Goal: Task Accomplishment & Management: Manage account settings

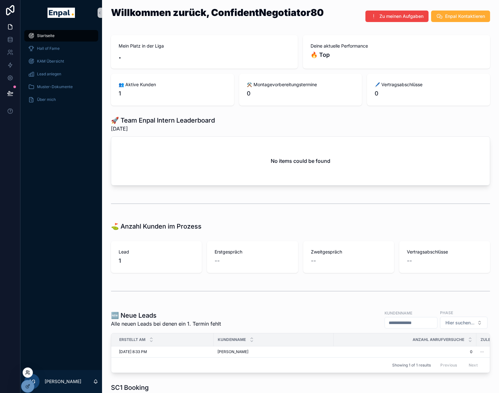
click at [27, 373] on icon at bounding box center [27, 372] width 5 height 5
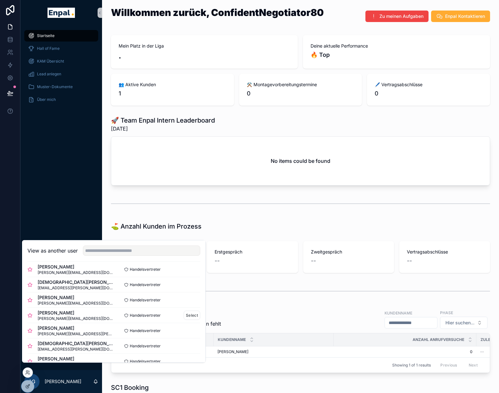
scroll to position [197, 0]
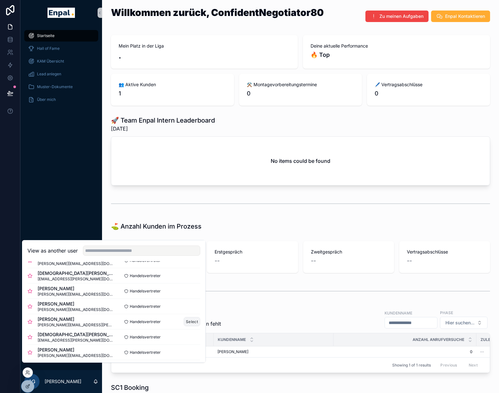
click at [188, 326] on button "Select" at bounding box center [192, 321] width 17 height 9
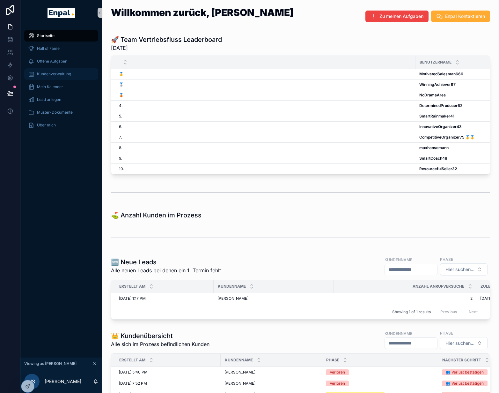
click at [58, 74] on span "Kundenverwaltung" at bounding box center [54, 73] width 34 height 5
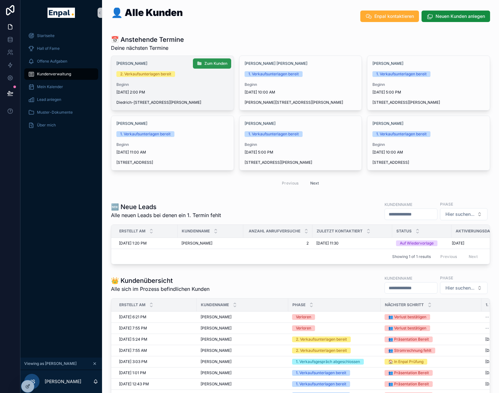
click at [205, 64] on span "Zum Kunden" at bounding box center [215, 63] width 23 height 5
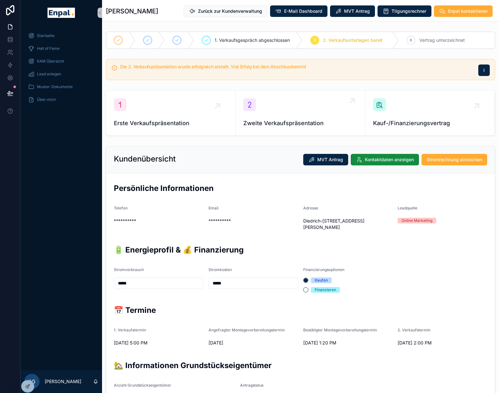
click at [313, 115] on div "Zweite Verkaufspräsentation" at bounding box center [300, 112] width 114 height 29
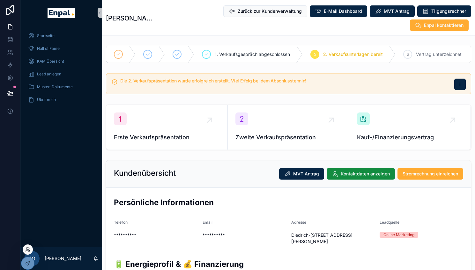
click at [30, 248] on icon at bounding box center [27, 249] width 5 height 5
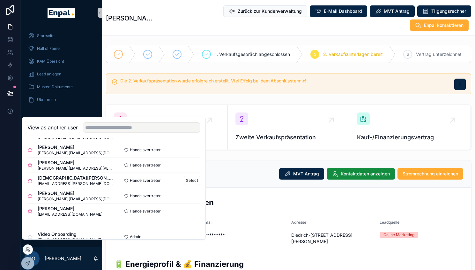
scroll to position [235, 0]
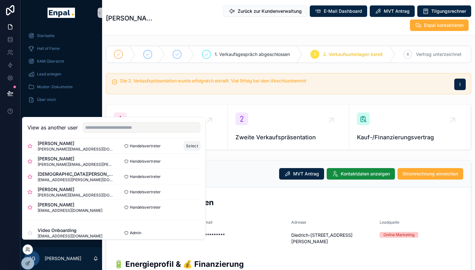
click at [189, 150] on button "Select" at bounding box center [192, 145] width 17 height 9
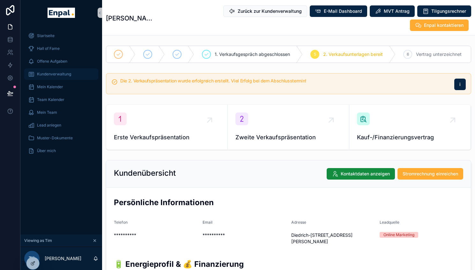
click at [52, 75] on span "Kundenverwaltung" at bounding box center [54, 73] width 34 height 5
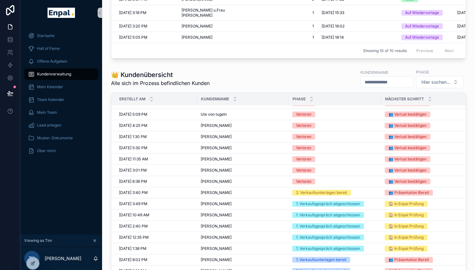
scroll to position [10, 0]
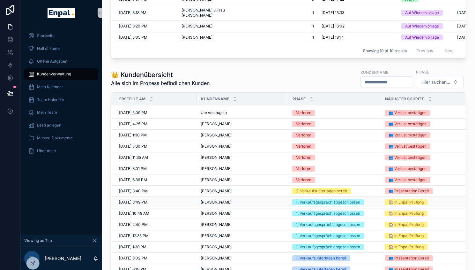
click at [247, 204] on div "Lucas Meisemann Lucas Meisemann" at bounding box center [243, 201] width 84 height 5
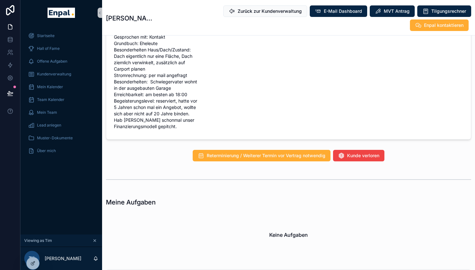
scroll to position [716, 0]
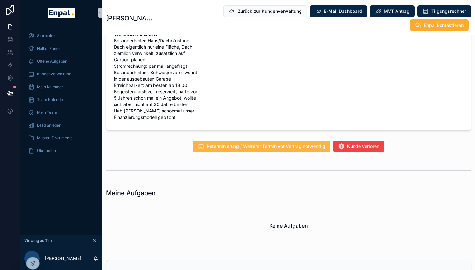
click at [266, 149] on span "Reterminierung / Weiterer Termin vor Vertrag notwendig" at bounding box center [266, 146] width 119 height 6
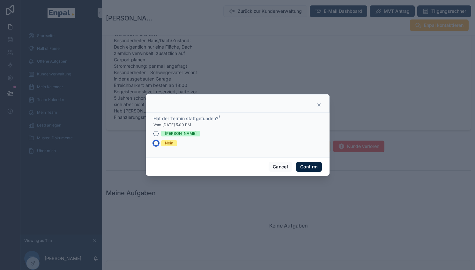
click at [154, 145] on button "Nein" at bounding box center [155, 142] width 5 height 5
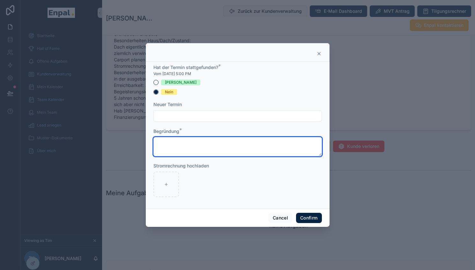
click at [191, 145] on textarea at bounding box center [237, 146] width 168 height 19
type textarea "********"
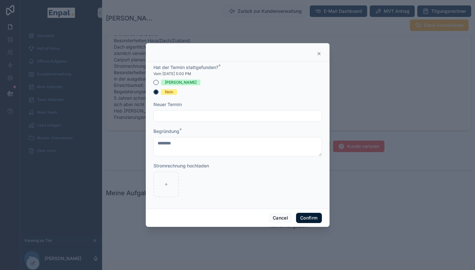
click at [306, 220] on button "Confirm" at bounding box center [309, 217] width 26 height 10
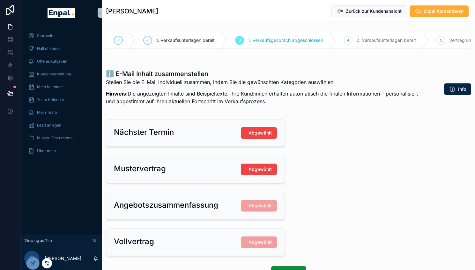
click at [46, 264] on icon at bounding box center [46, 262] width 5 height 5
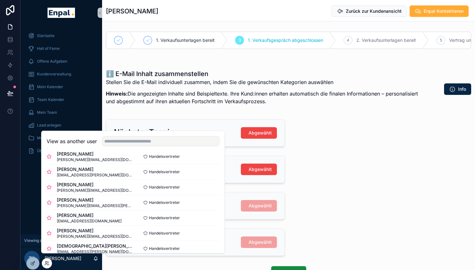
scroll to position [116, 0]
click at [208, 175] on button "Select" at bounding box center [211, 170] width 17 height 9
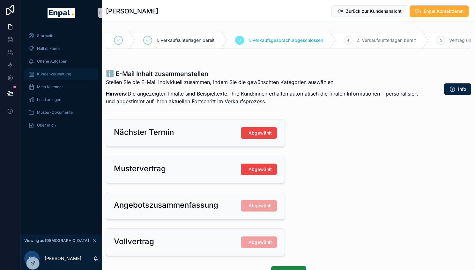
click at [63, 74] on span "Kundenverwaltung" at bounding box center [54, 73] width 34 height 5
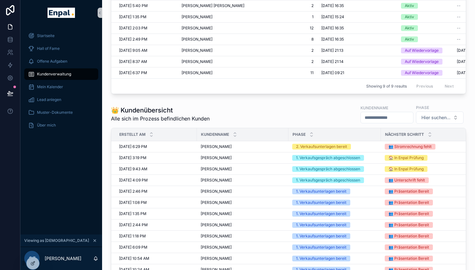
scroll to position [265, 0]
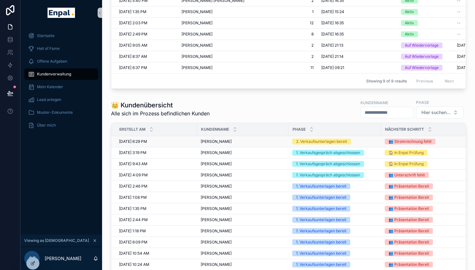
click at [249, 147] on td "Thomas Trautwein Thomas Trautwein" at bounding box center [243, 141] width 92 height 11
click at [229, 144] on span "Thomas Trautwein" at bounding box center [216, 141] width 31 height 5
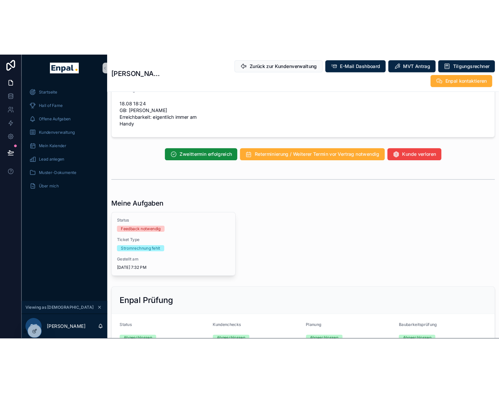
scroll to position [535, 0]
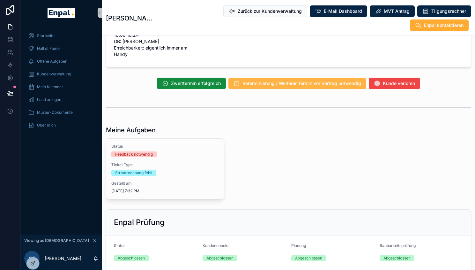
click at [280, 86] on span "Reterminierung / Weiterer Termin vor Vertrag notwendig" at bounding box center [301, 83] width 119 height 6
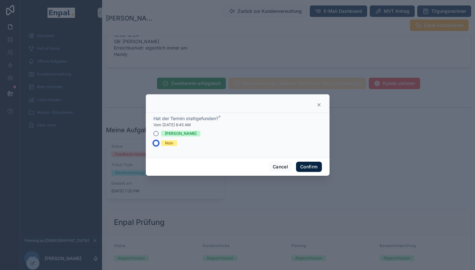
click at [153, 145] on button "Nein" at bounding box center [155, 142] width 5 height 5
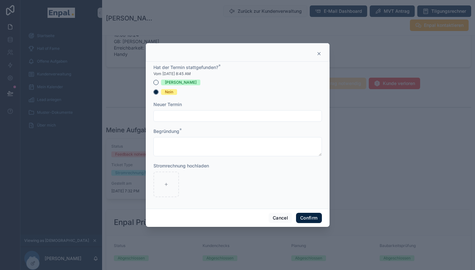
click at [316, 56] on icon at bounding box center [318, 53] width 5 height 5
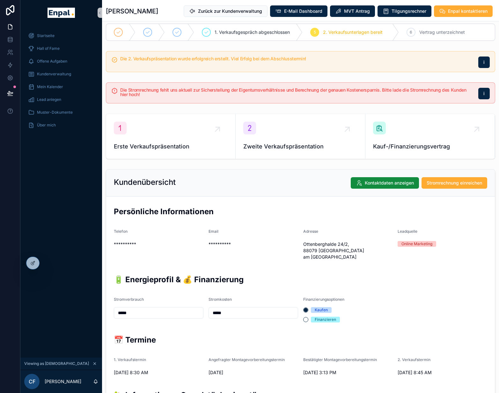
scroll to position [0, 0]
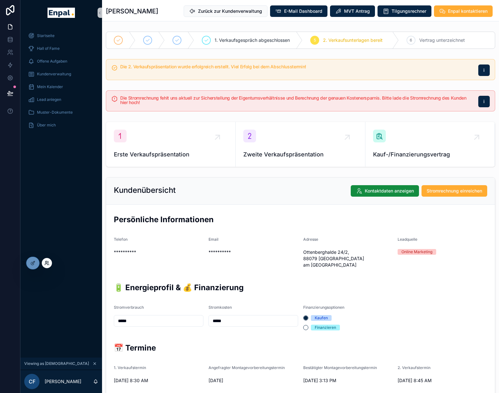
click at [45, 264] on icon at bounding box center [46, 263] width 3 height 1
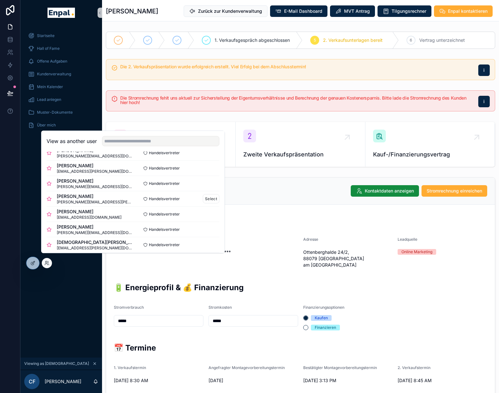
scroll to position [142, 0]
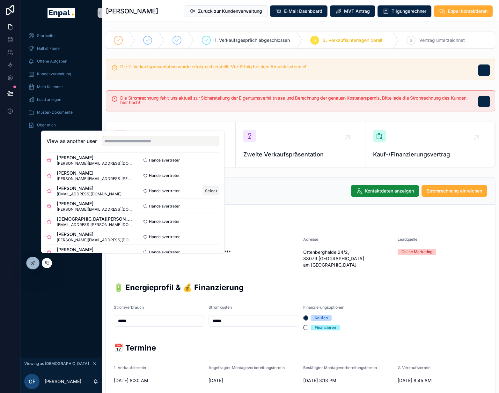
click at [208, 194] on button "Select" at bounding box center [211, 190] width 17 height 9
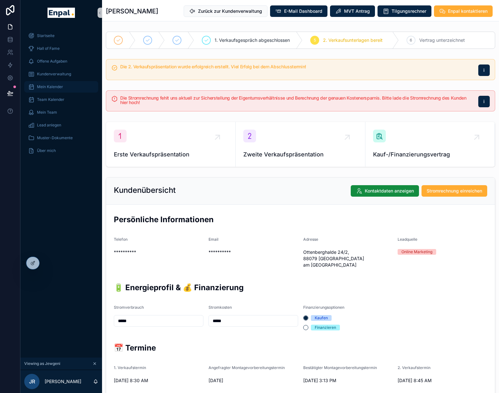
click at [49, 88] on span "Mein Kalender" at bounding box center [50, 86] width 26 height 5
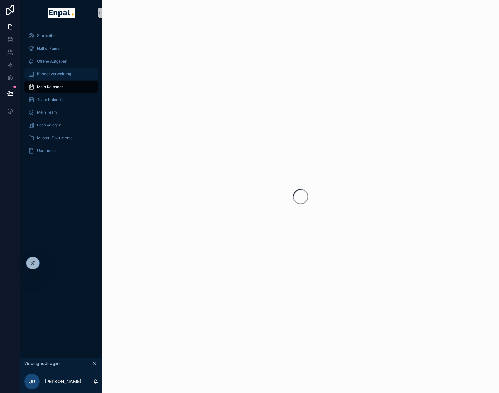
click at [55, 76] on span "Kundenverwaltung" at bounding box center [54, 73] width 34 height 5
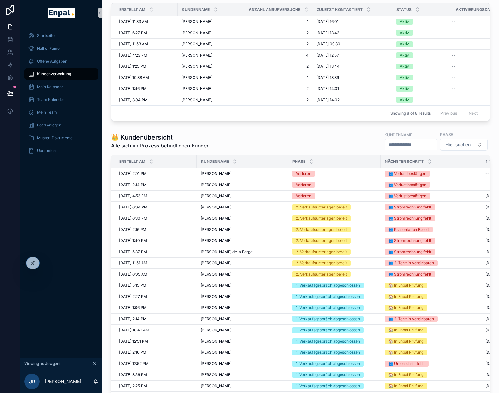
scroll to position [237, 0]
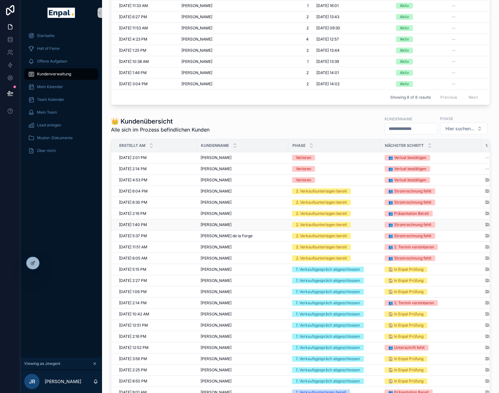
click at [204, 227] on span "[PERSON_NAME]" at bounding box center [216, 224] width 31 height 5
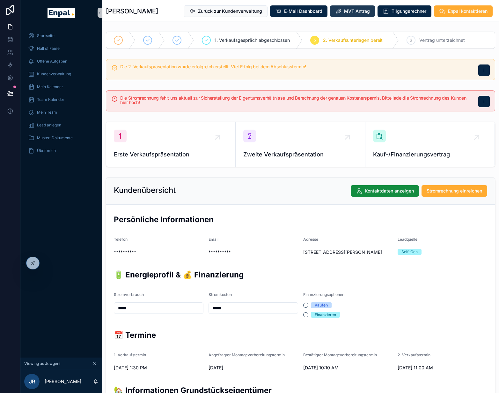
click at [358, 8] on span "MVT Antrag" at bounding box center [357, 11] width 26 height 6
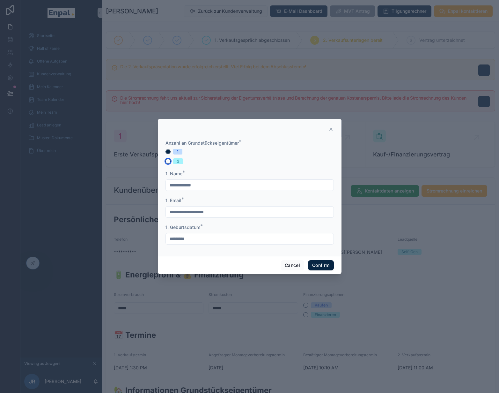
click at [166, 164] on button "2" at bounding box center [168, 161] width 5 height 5
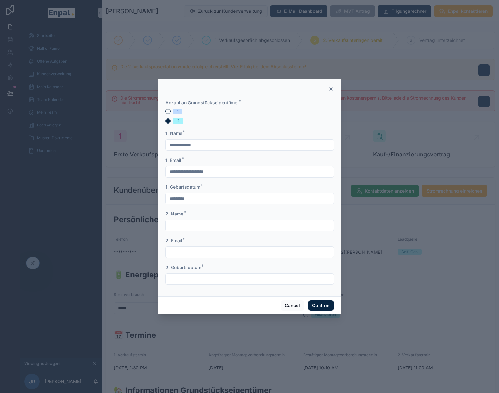
click at [329, 92] on icon at bounding box center [331, 88] width 5 height 5
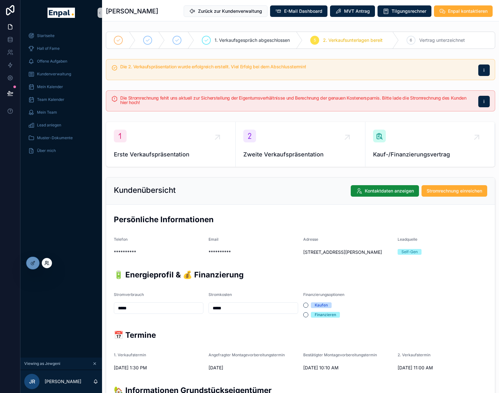
click at [48, 263] on icon at bounding box center [46, 262] width 5 height 5
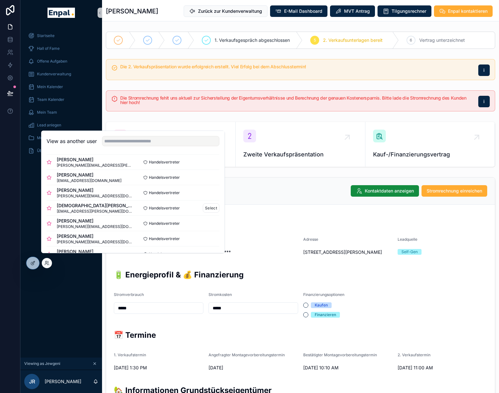
scroll to position [155, 0]
click at [203, 213] on button "Select" at bounding box center [211, 208] width 17 height 9
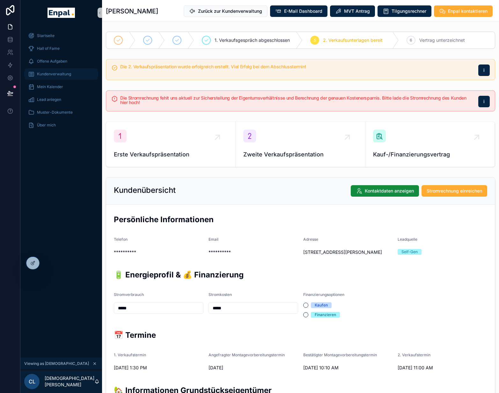
click at [61, 78] on div "Kundenverwaltung" at bounding box center [61, 74] width 66 height 10
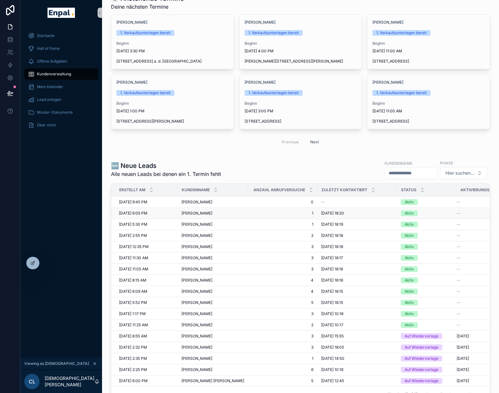
scroll to position [43, 0]
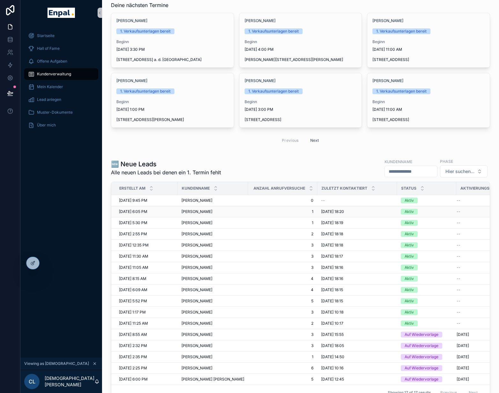
click at [198, 212] on span "[PERSON_NAME]" at bounding box center [196, 211] width 31 height 5
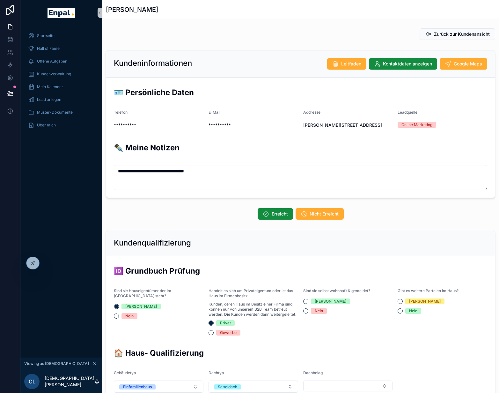
scroll to position [152, 0]
click at [393, 66] on span "Kontaktdaten anzeigen" at bounding box center [407, 64] width 49 height 6
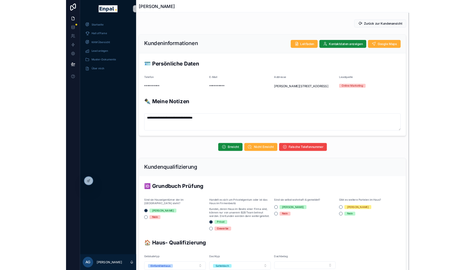
scroll to position [152, 0]
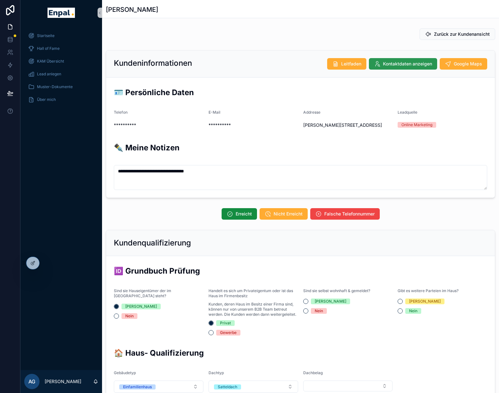
click at [400, 60] on button "Kontaktdaten anzeigen" at bounding box center [403, 63] width 68 height 11
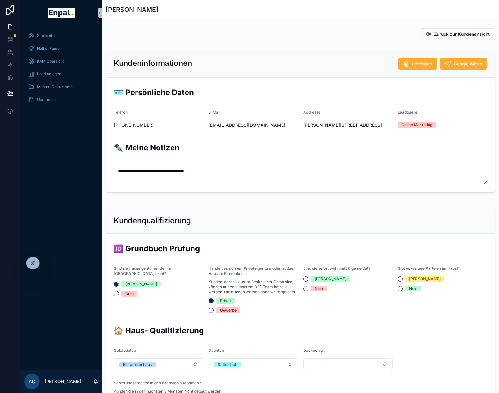
type textarea "**********"
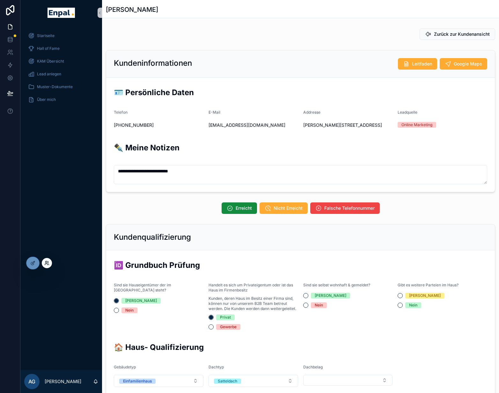
click at [49, 263] on icon at bounding box center [46, 262] width 5 height 5
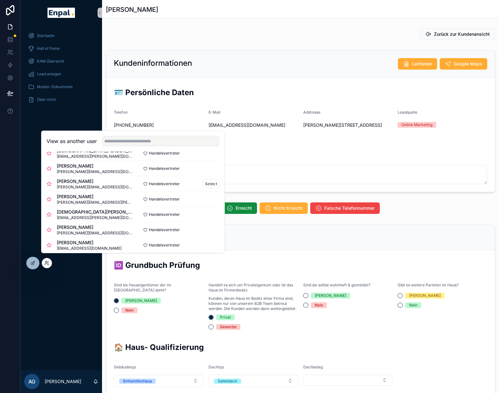
scroll to position [212, 0]
click at [210, 201] on button "Select" at bounding box center [211, 197] width 17 height 9
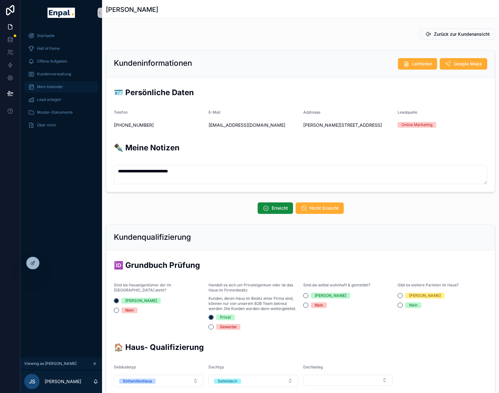
scroll to position [152, 0]
click at [70, 77] on div "Kundenverwaltung" at bounding box center [61, 74] width 66 height 10
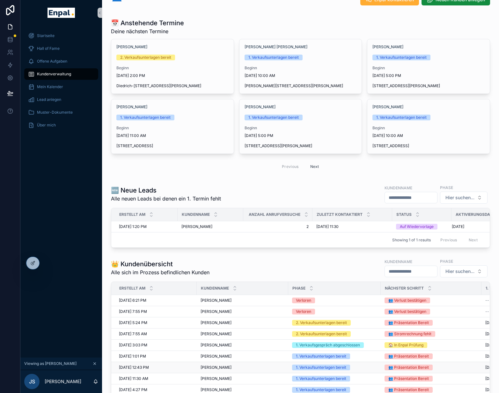
scroll to position [3, 0]
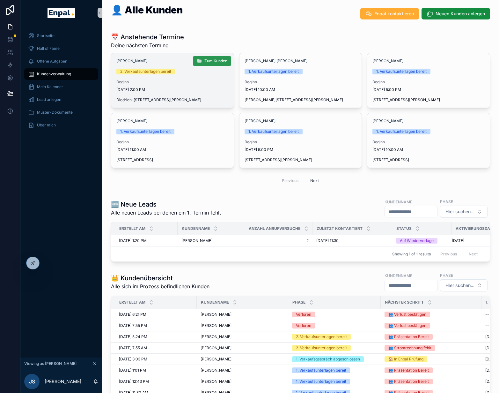
click at [216, 57] on button "Zum Kunden" at bounding box center [212, 61] width 38 height 10
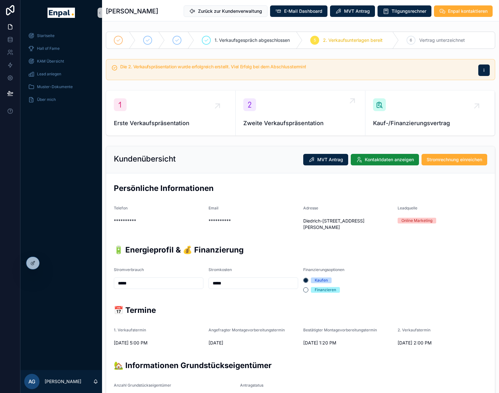
click at [310, 112] on div "Zweite Verkaufspräsentation" at bounding box center [300, 112] width 114 height 29
click at [47, 263] on icon at bounding box center [46, 263] width 3 height 1
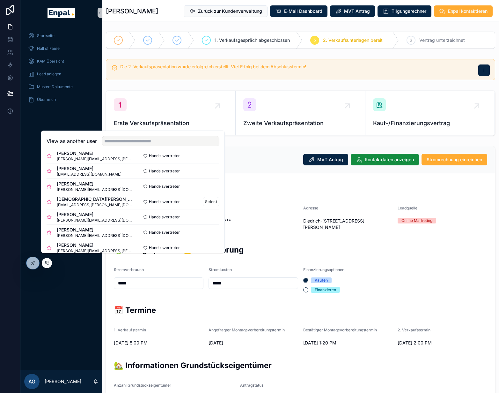
scroll to position [155, 0]
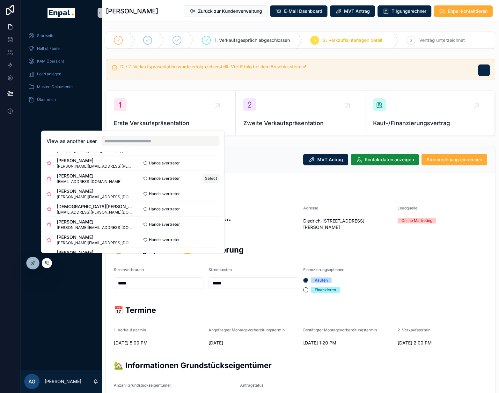
click at [207, 183] on button "Select" at bounding box center [211, 178] width 17 height 9
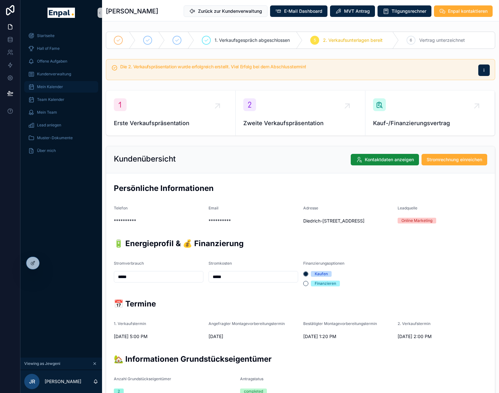
click at [54, 87] on span "Mein Kalender" at bounding box center [50, 86] width 26 height 5
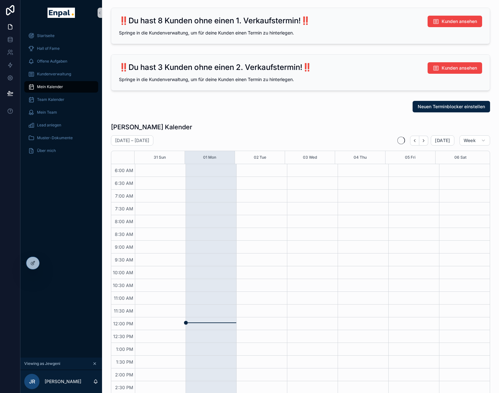
scroll to position [152, 0]
click at [416, 143] on button "Back" at bounding box center [414, 141] width 9 height 10
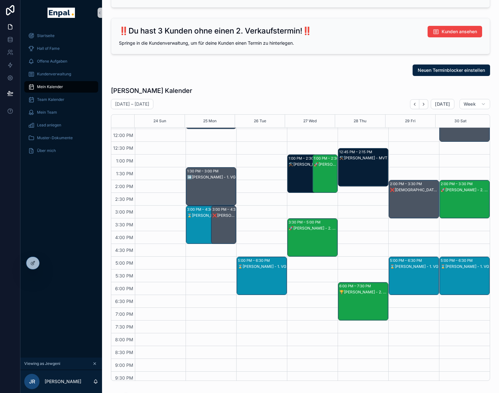
scroll to position [55, 0]
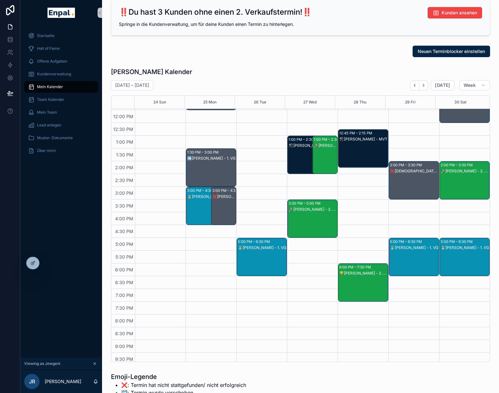
click at [421, 266] on div "⌛Hans-Peter Höntzsch - 1. VG" at bounding box center [414, 263] width 48 height 37
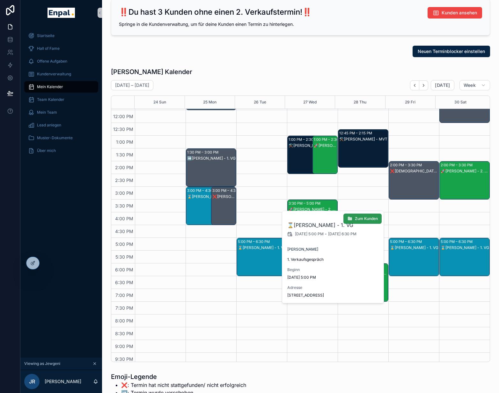
click at [365, 221] on button "Zum Kunden" at bounding box center [363, 218] width 38 height 10
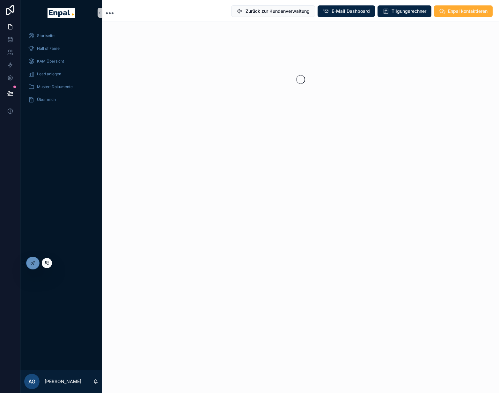
click at [48, 264] on icon at bounding box center [46, 262] width 5 height 5
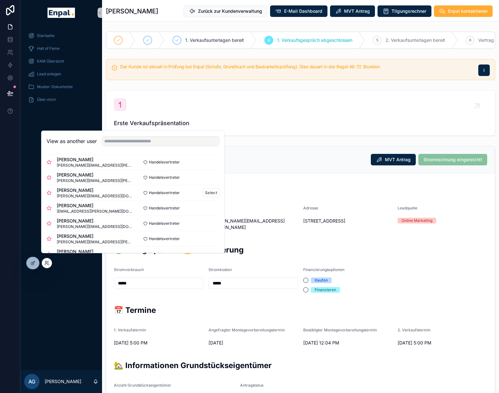
scroll to position [95, 0]
click at [210, 241] on button "Select" at bounding box center [211, 237] width 17 height 9
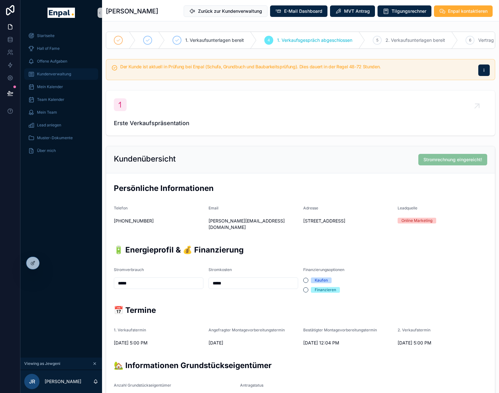
click at [73, 74] on div "Kundenverwaltung" at bounding box center [61, 74] width 66 height 10
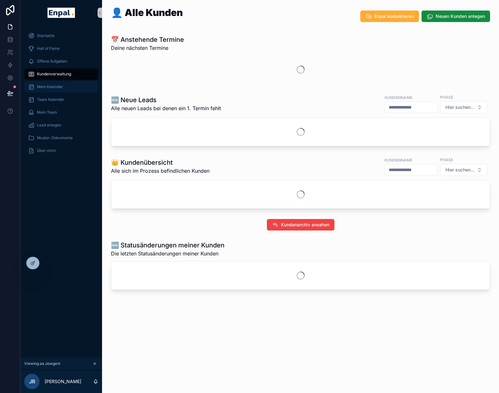
click at [58, 85] on span "Mein Kalender" at bounding box center [50, 86] width 26 height 5
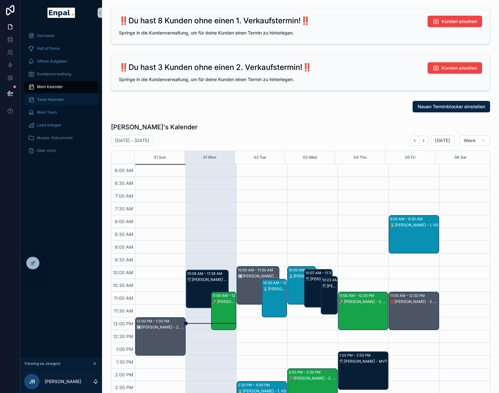
scroll to position [152, 0]
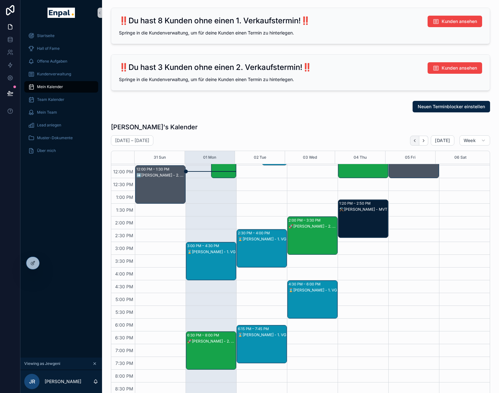
click at [417, 140] on icon "Back" at bounding box center [414, 140] width 5 height 5
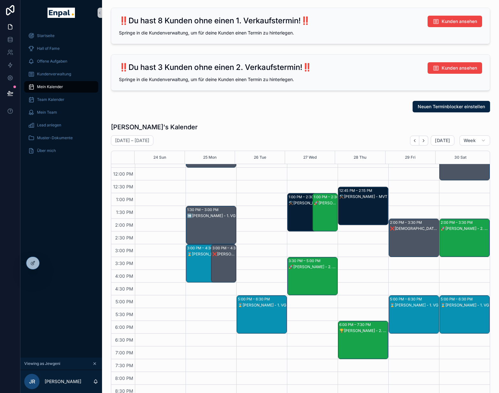
scroll to position [148, 0]
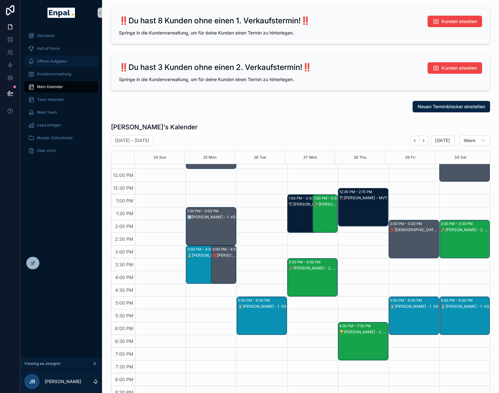
click at [58, 62] on span "Offene Aufgaben" at bounding box center [52, 61] width 30 height 5
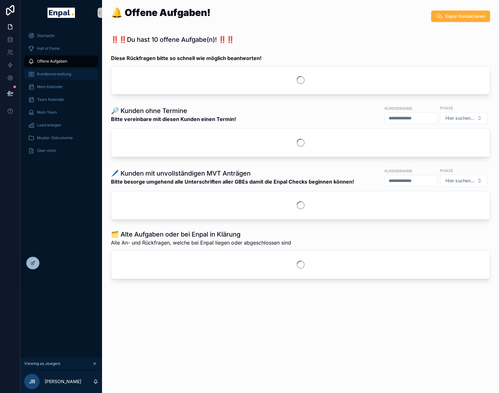
click at [65, 79] on div "Kundenverwaltung" at bounding box center [61, 74] width 66 height 10
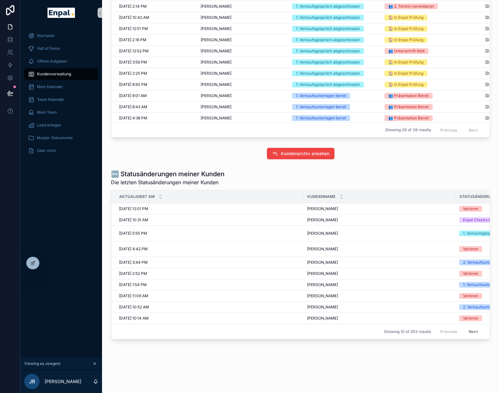
click at [477, 331] on button "Next" at bounding box center [473, 331] width 18 height 10
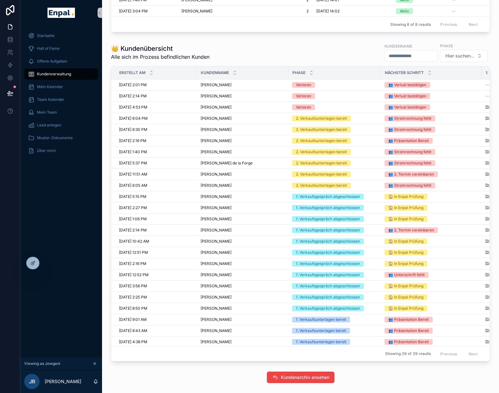
scroll to position [542, 0]
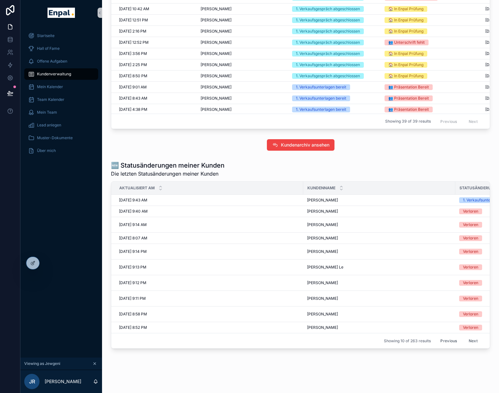
click at [441, 345] on button "Previous" at bounding box center [449, 341] width 26 height 10
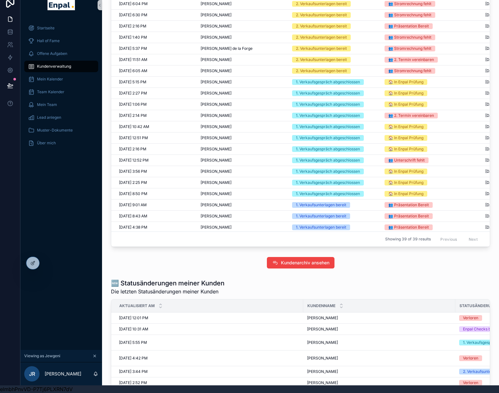
scroll to position [542, 0]
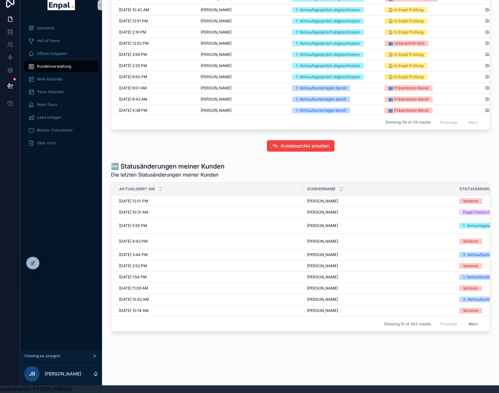
click at [467, 320] on button "Next" at bounding box center [473, 324] width 18 height 10
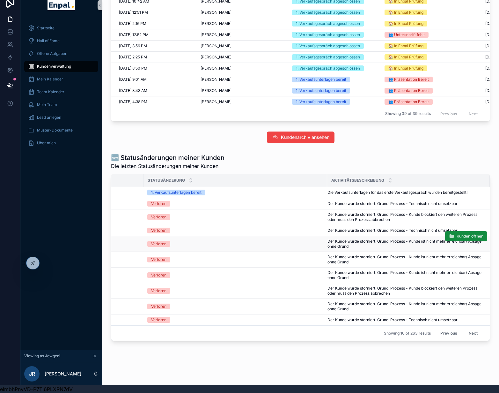
scroll to position [0, 313]
click at [54, 77] on span "Mein Kalender" at bounding box center [50, 79] width 26 height 5
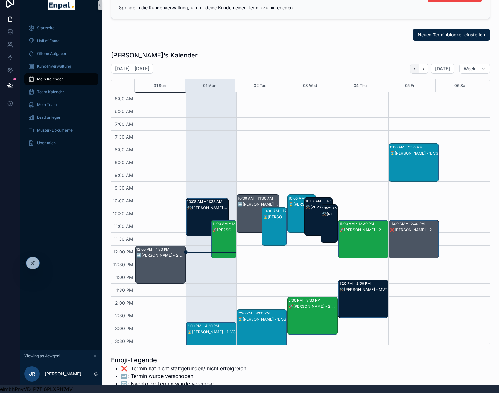
click at [416, 66] on button "Back" at bounding box center [414, 69] width 9 height 10
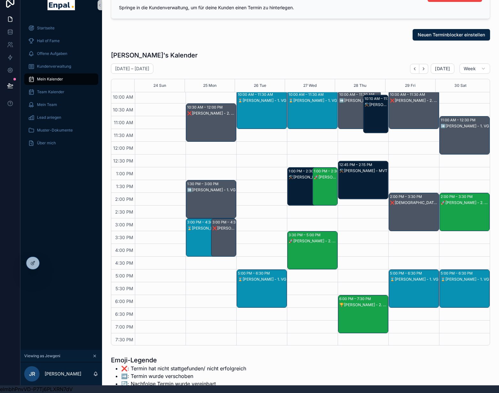
scroll to position [94, 0]
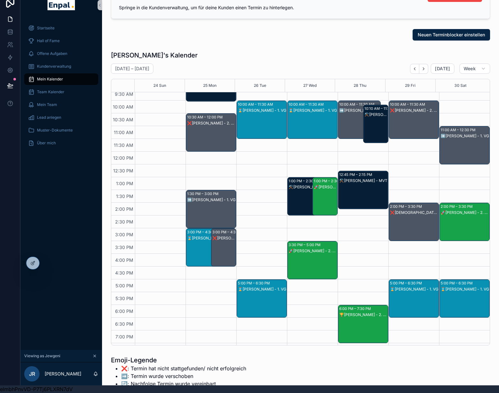
click at [301, 29] on div "Neuen Terminblocker einstellen" at bounding box center [300, 34] width 379 height 11
click at [46, 265] on icon at bounding box center [46, 262] width 5 height 5
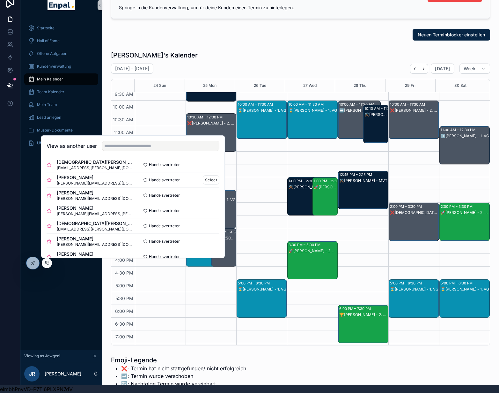
scroll to position [204, 0]
click at [209, 240] on button "Select" at bounding box center [211, 240] width 17 height 9
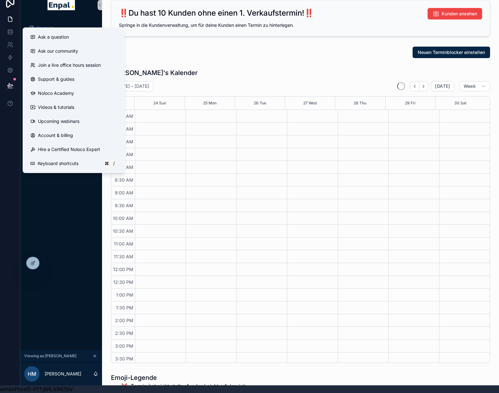
scroll to position [152, 0]
